Goal: Find specific page/section: Find specific page/section

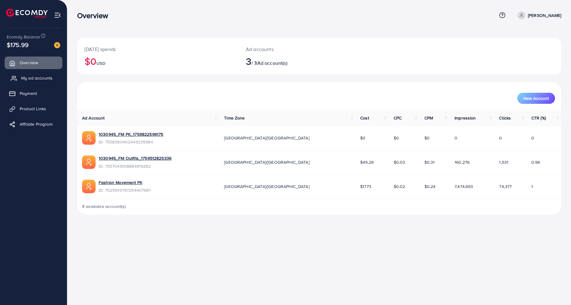
click at [32, 76] on span "My ad accounts" at bounding box center [36, 78] width 31 height 6
